Goal: Navigation & Orientation: Find specific page/section

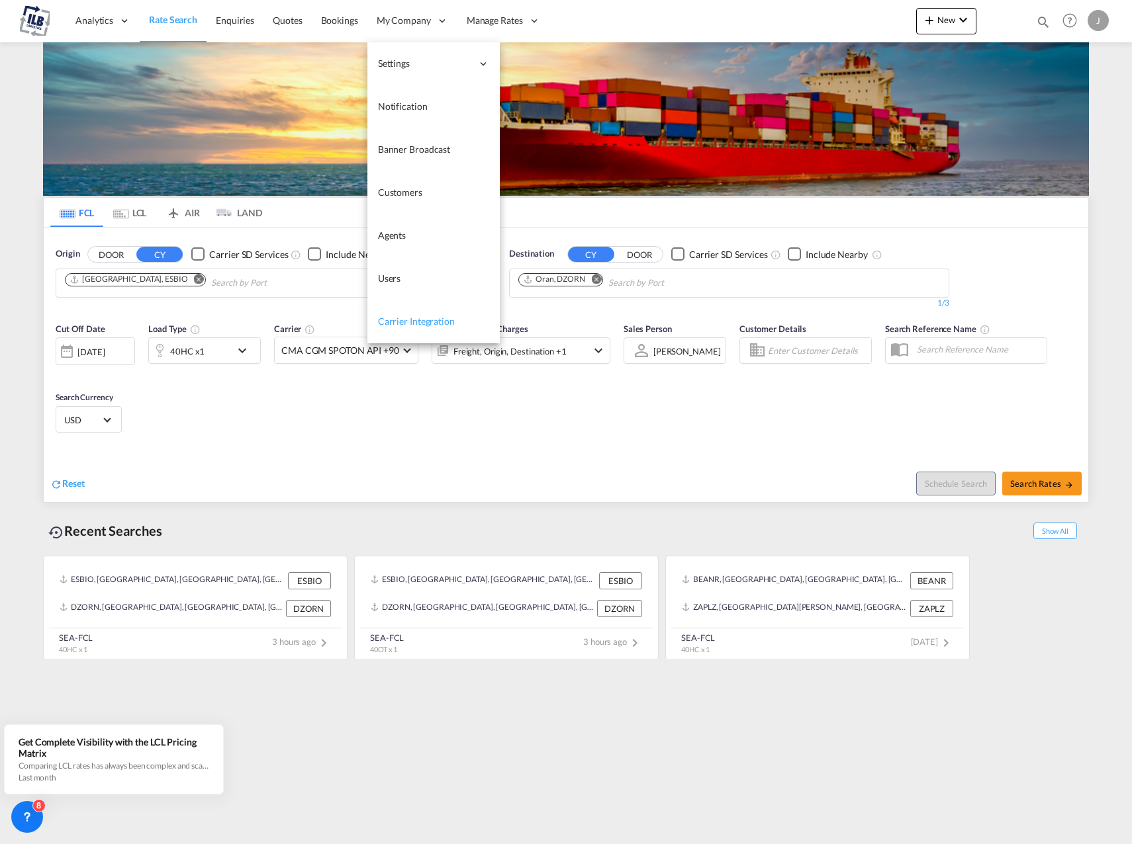
click at [416, 316] on span "Carrier Integration" at bounding box center [416, 321] width 77 height 13
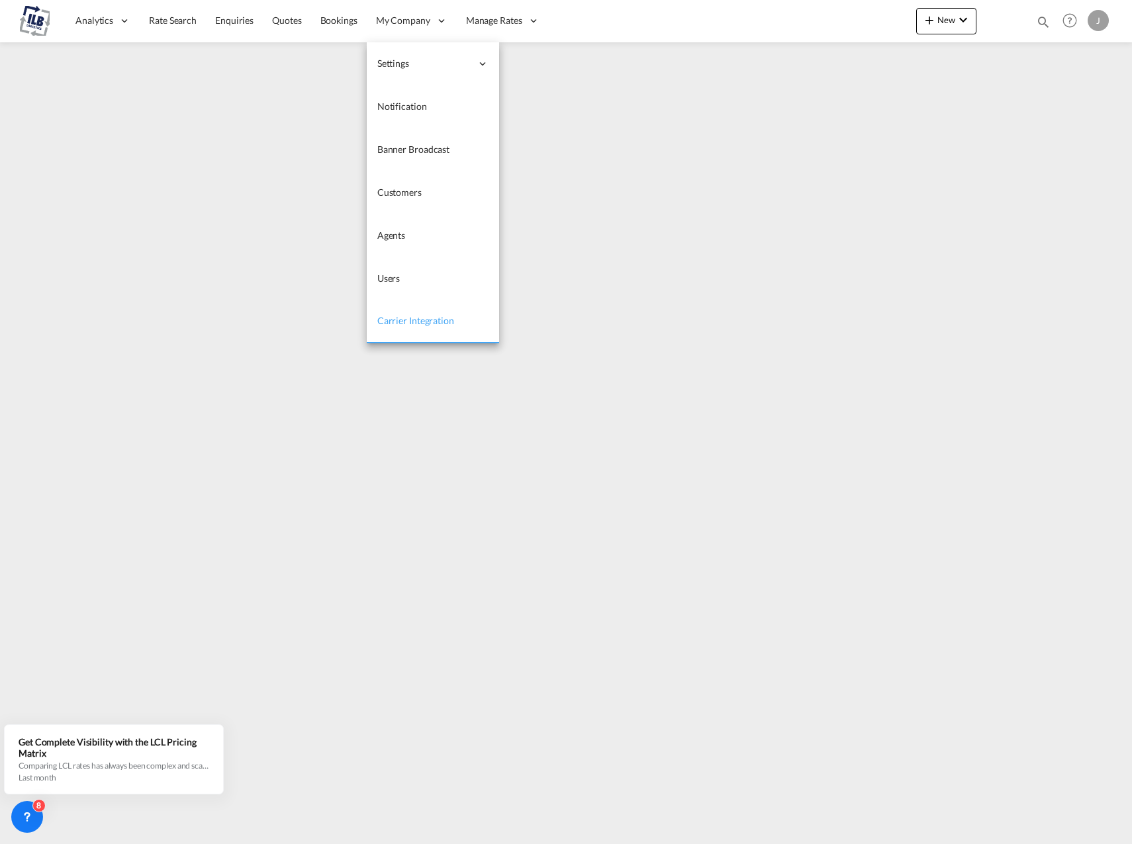
click at [404, 314] on link "Carrier Integration" at bounding box center [433, 321] width 132 height 43
